Goal: Information Seeking & Learning: Learn about a topic

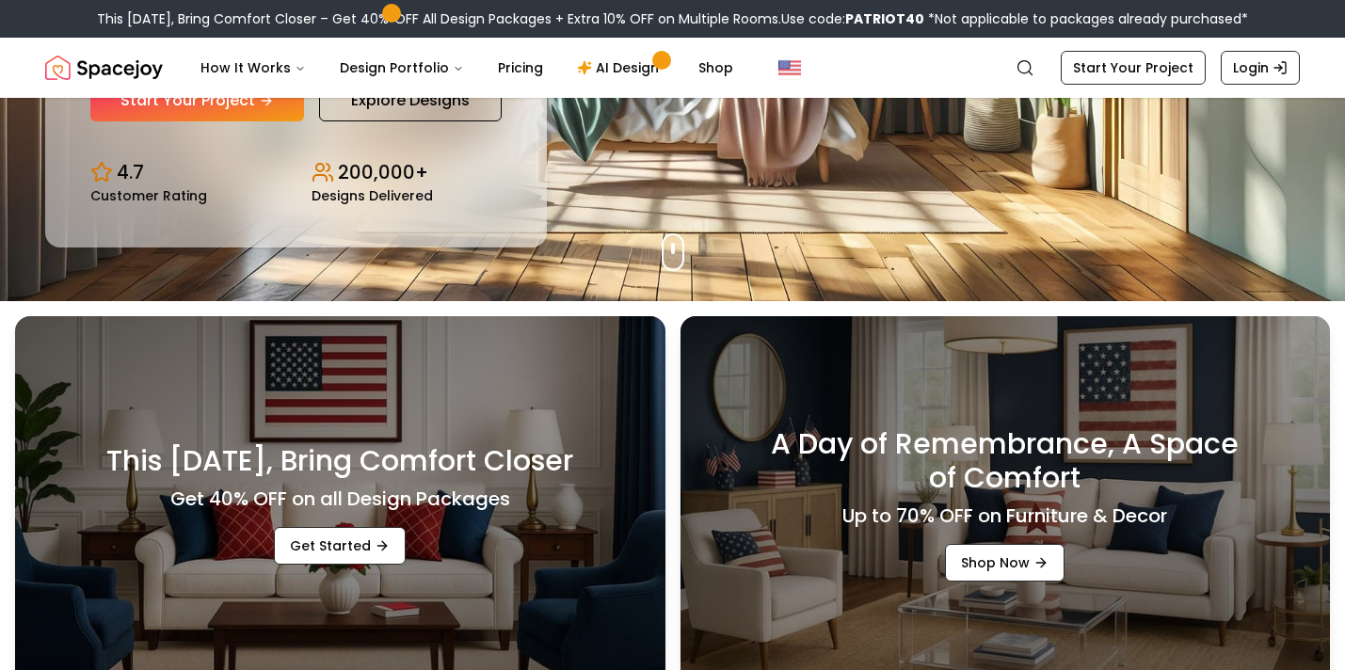
scroll to position [248, 0]
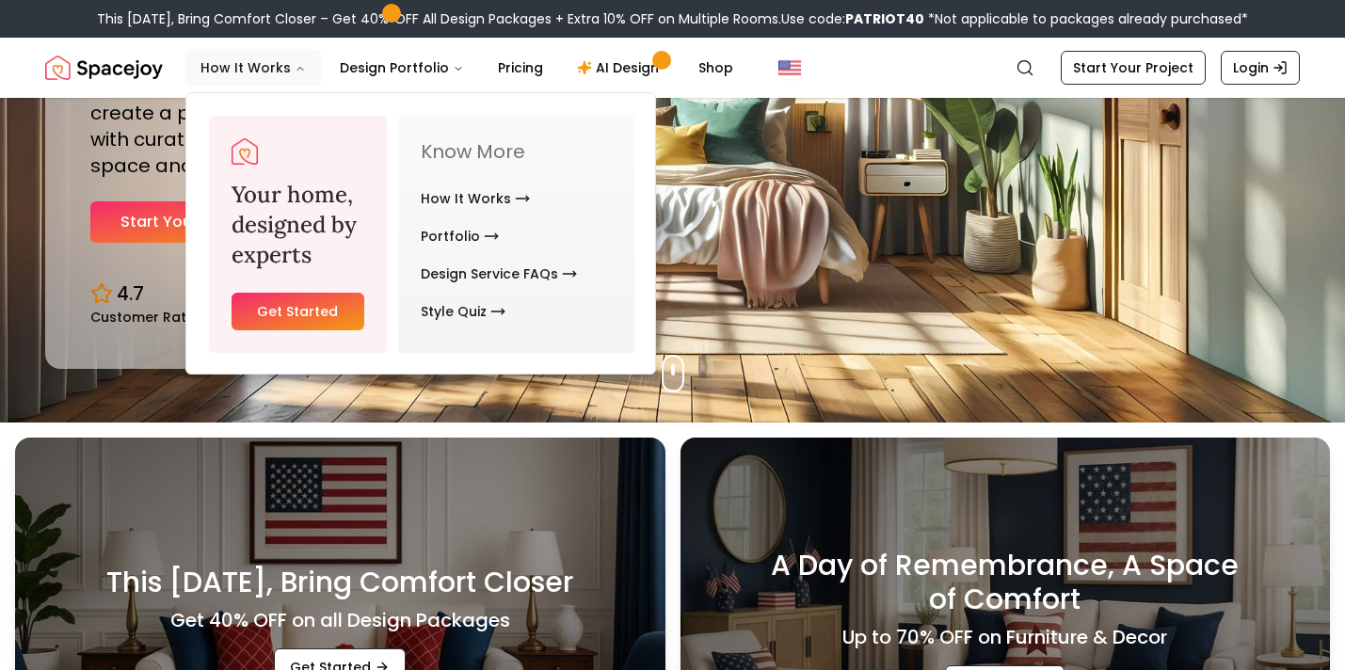
click at [263, 70] on button "How It Works" at bounding box center [253, 68] width 136 height 38
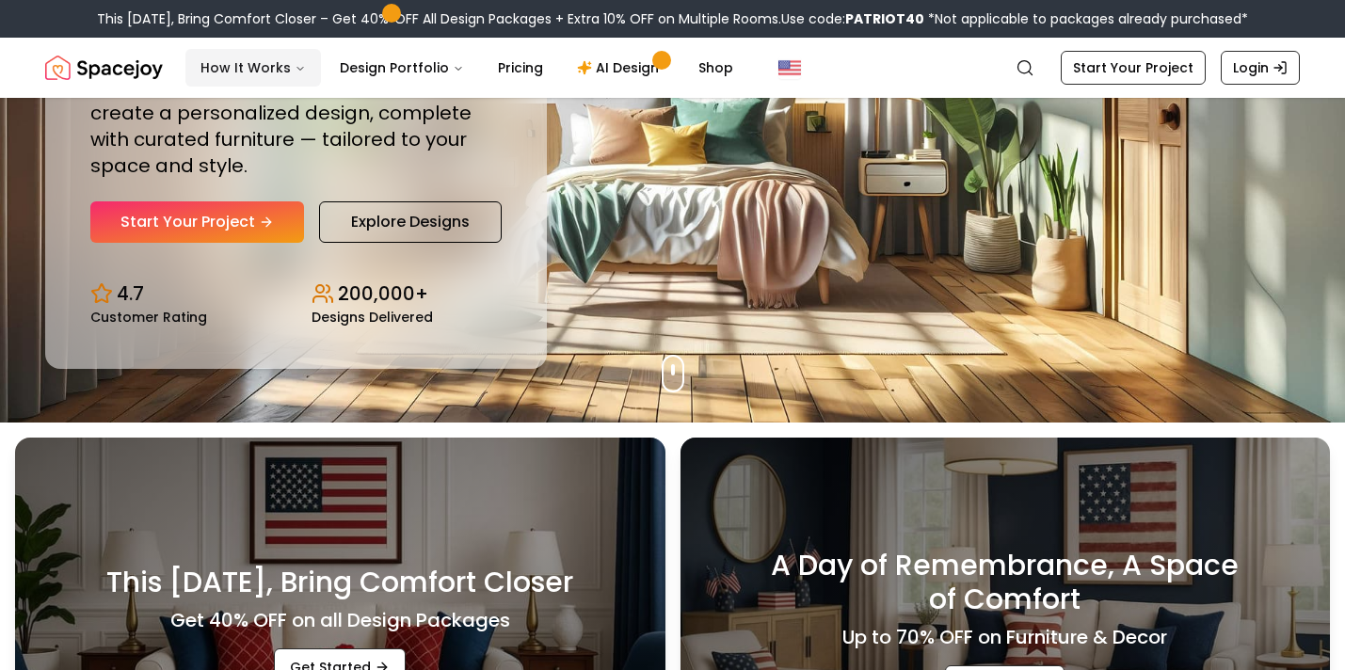
click at [298, 72] on icon "Main" at bounding box center [300, 68] width 11 height 11
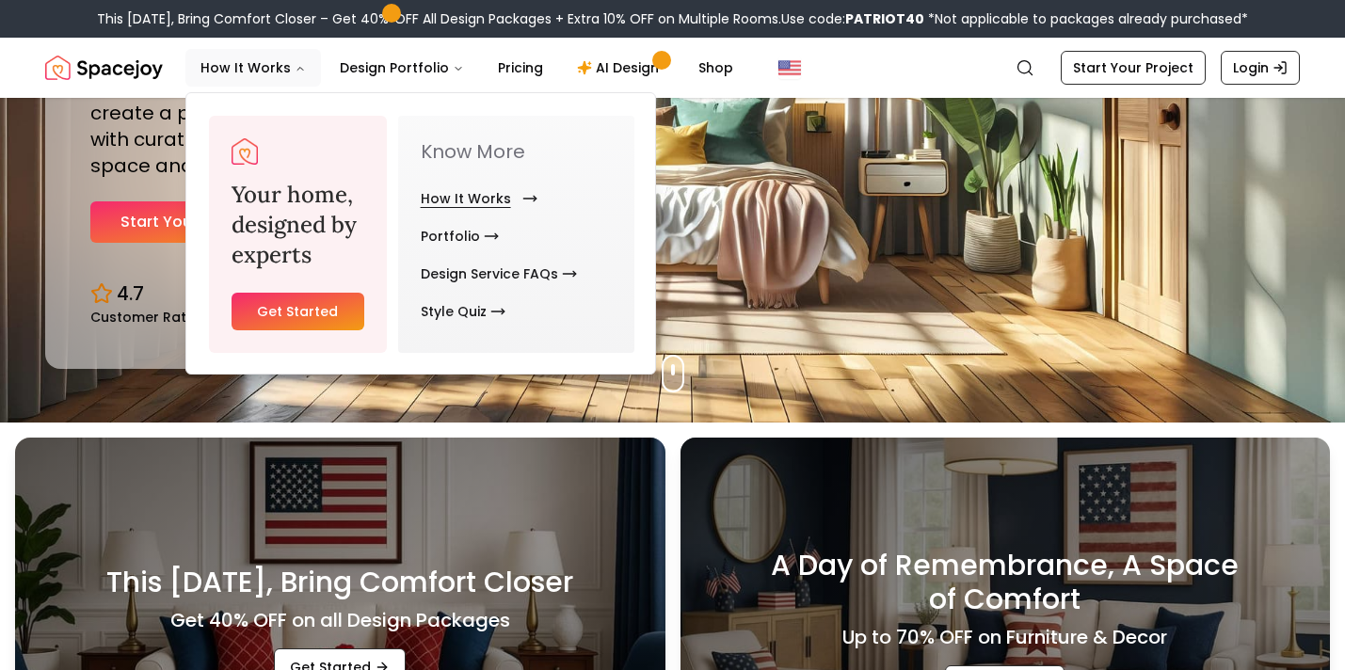
click at [458, 194] on link "How It Works" at bounding box center [475, 199] width 109 height 38
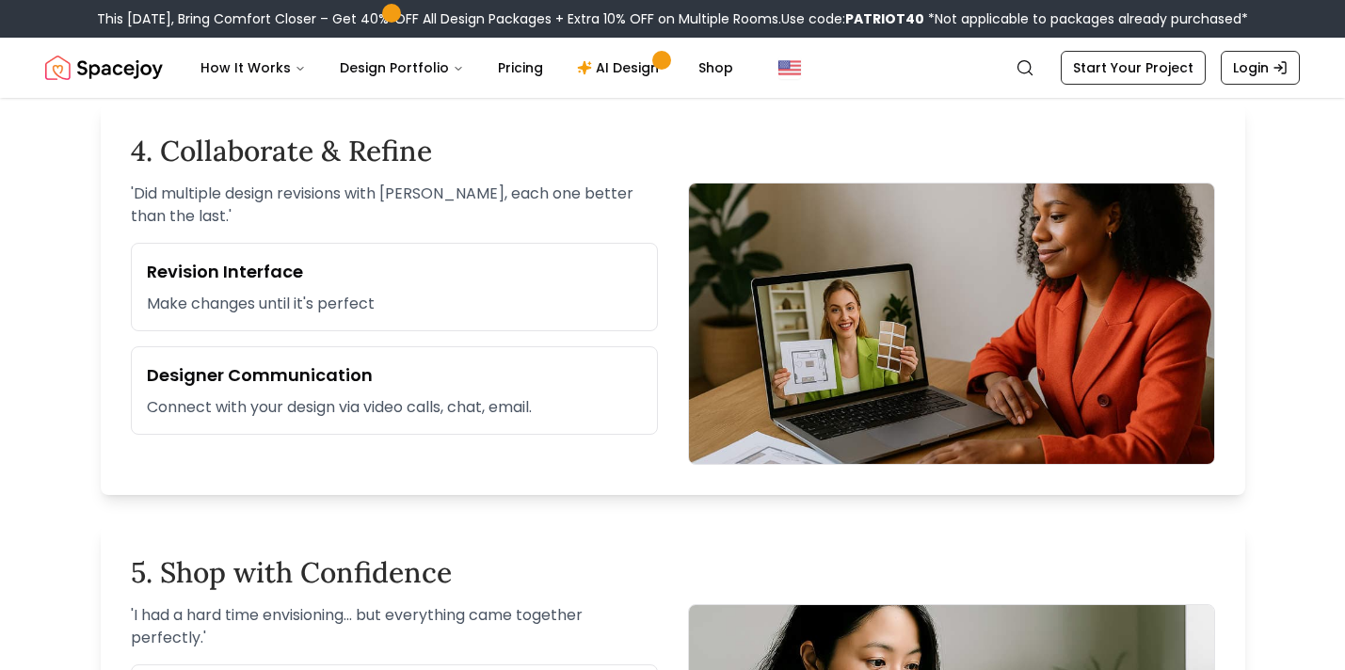
scroll to position [1871, 0]
click at [517, 63] on link "Pricing" at bounding box center [520, 68] width 75 height 38
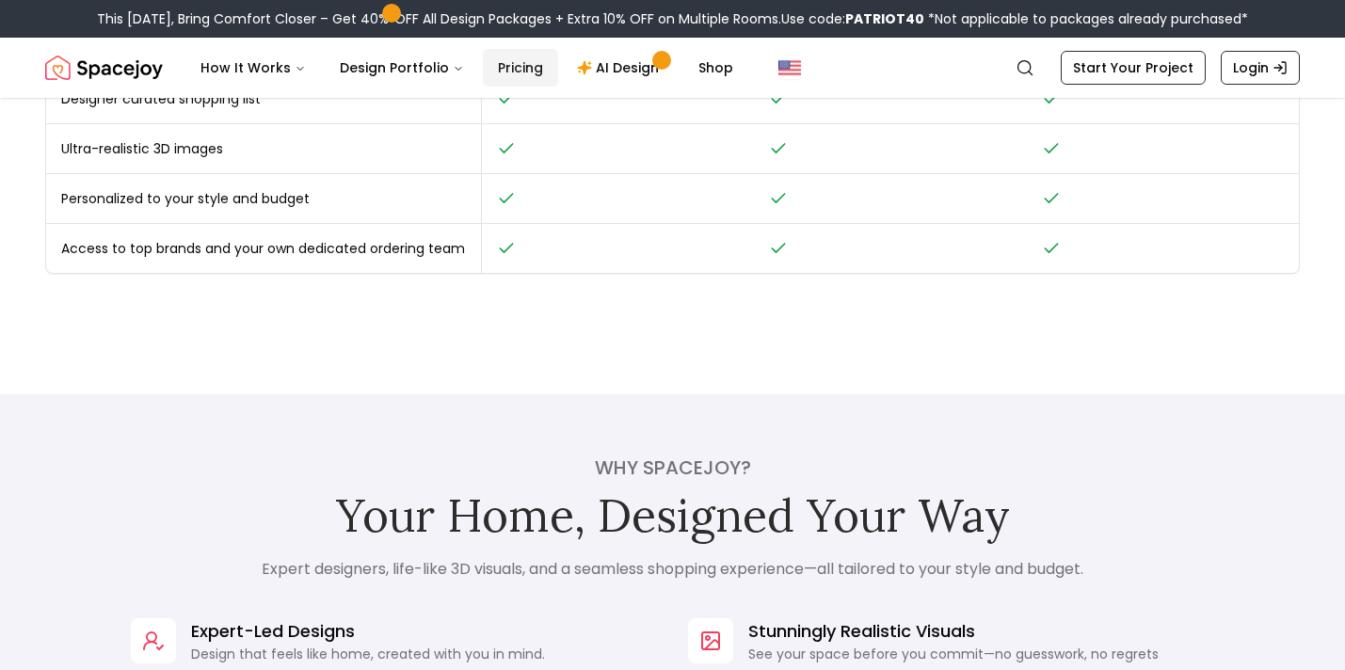
scroll to position [1050, 0]
